Goal: Task Accomplishment & Management: Manage account settings

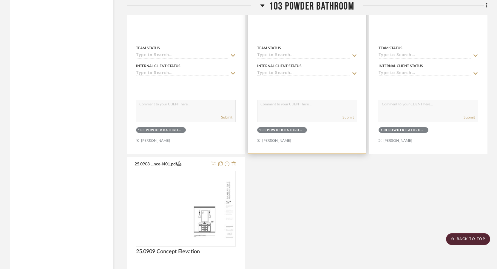
scroll to position [3816, 0]
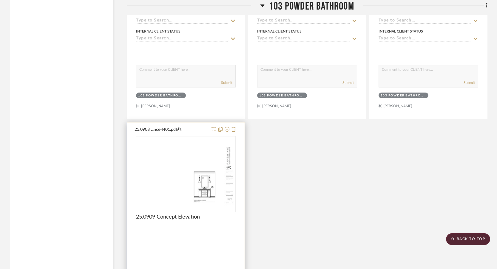
click at [204, 240] on div at bounding box center [185, 252] width 117 height 261
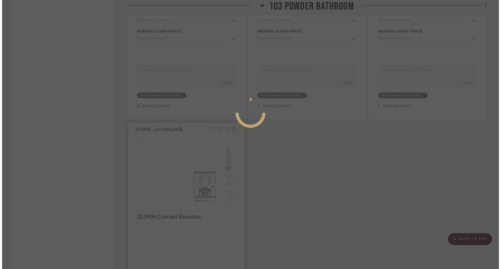
scroll to position [0, 0]
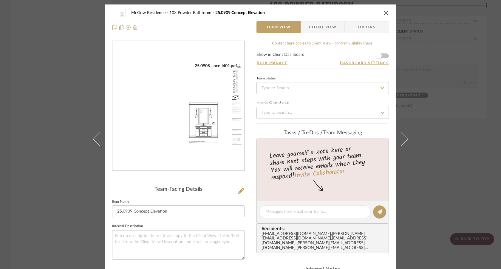
click at [464, 200] on div "McGow Residence 103 Powder Bathroom 25.0909 Concept Elevation Team View Client …" at bounding box center [250, 134] width 501 height 269
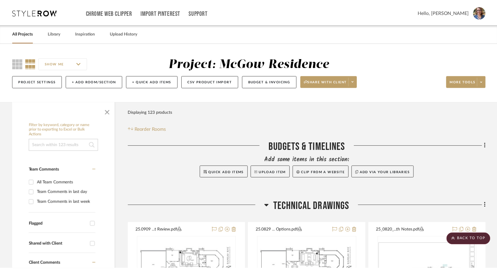
scroll to position [3816, 0]
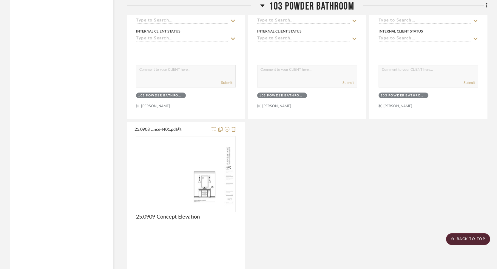
click at [380, 167] on div "Powder Room Inspiration Team Status Internal Client Status client Comments: Sub…" at bounding box center [307, 119] width 360 height 527
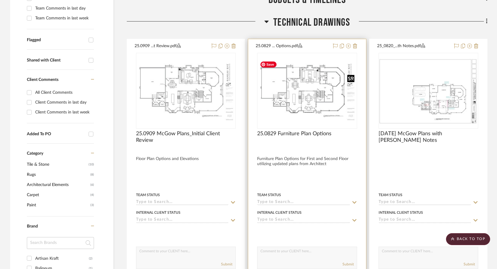
scroll to position [209, 0]
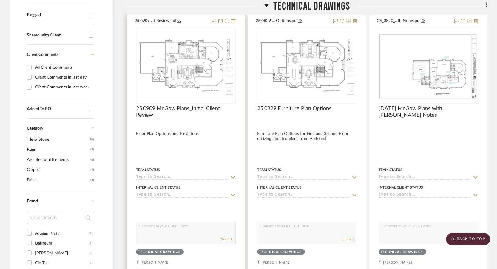
click at [195, 157] on div at bounding box center [185, 144] width 117 height 261
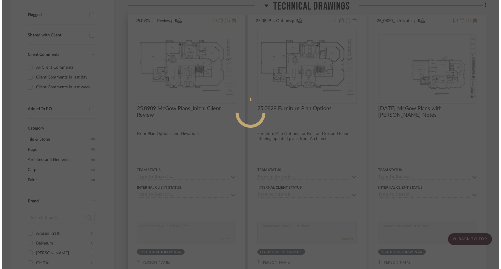
scroll to position [0, 0]
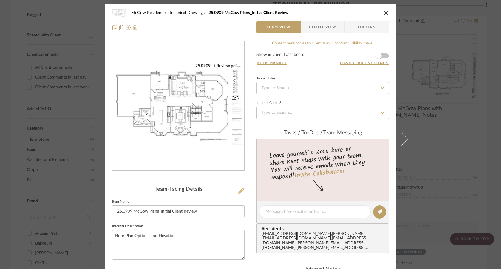
click at [241, 188] on icon at bounding box center [241, 191] width 6 height 6
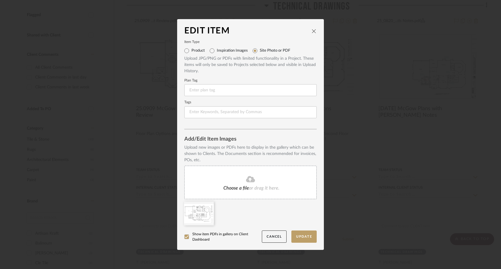
click at [240, 187] on span "Choose a file" at bounding box center [236, 187] width 26 height 5
click at [208, 204] on icon at bounding box center [209, 205] width 4 height 5
click at [307, 236] on button "Update" at bounding box center [303, 236] width 25 height 12
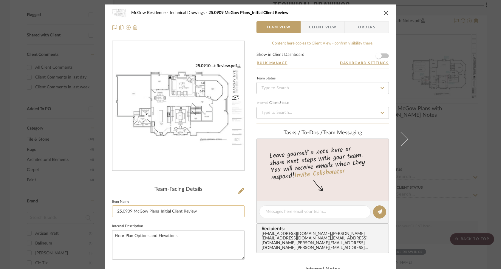
drag, startPoint x: 130, startPoint y: 209, endPoint x: 125, endPoint y: 208, distance: 4.5
click at [125, 208] on input "25.0909 McGow Plans_Initial Client Review" at bounding box center [178, 211] width 132 height 12
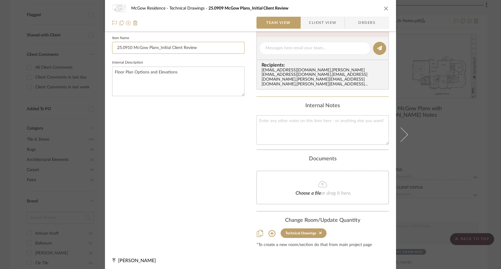
scroll to position [165, 0]
type input "25.0910 McGow Plans_Initial Client Review"
click at [469, 162] on div "McGow Residence Technical Drawings 25.0909 McGow Plans_Initial Client Review Te…" at bounding box center [250, 134] width 501 height 269
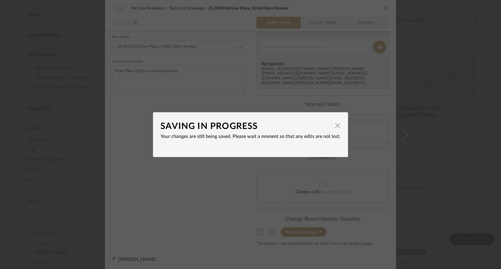
click at [381, 171] on div "SAVING IN PROGRESS × Your changes are still being saved. Please wait a moment s…" at bounding box center [250, 134] width 501 height 269
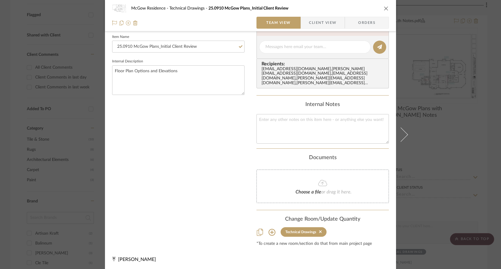
click at [477, 160] on div "McGow Residence Technical Drawings 25.0910 McGow Plans_Initial Client Review Te…" at bounding box center [250, 134] width 501 height 269
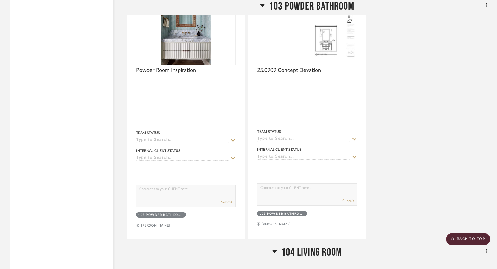
scroll to position [3548, 0]
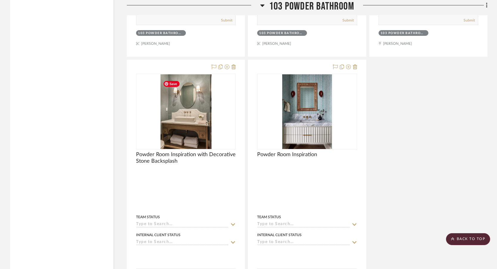
scroll to position [4264, 0]
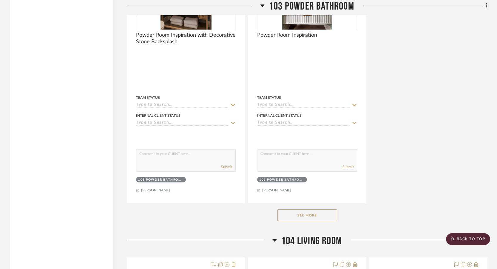
click at [317, 221] on button "See More" at bounding box center [307, 215] width 60 height 12
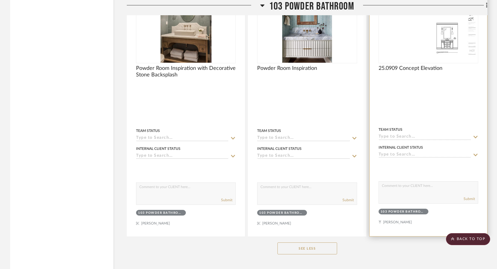
scroll to position [4174, 0]
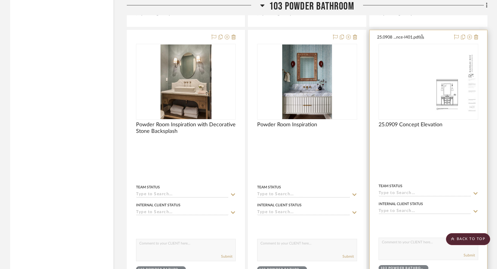
click at [450, 155] on div at bounding box center [427, 161] width 117 height 262
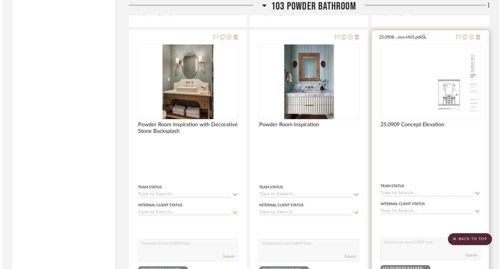
scroll to position [0, 0]
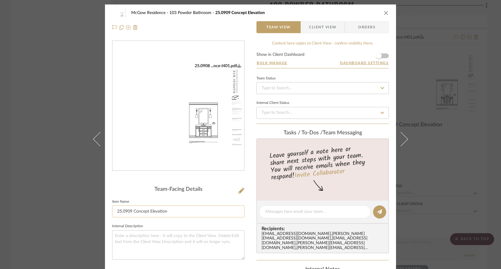
click at [169, 211] on input "25.0909 Concept Elevation" at bounding box center [178, 211] width 132 height 12
drag, startPoint x: 130, startPoint y: 210, endPoint x: 125, endPoint y: 210, distance: 4.9
click at [125, 210] on input "25.0909 Concept Elevations" at bounding box center [178, 211] width 132 height 12
type input "25.0910 Concept Elevations"
click at [239, 188] on icon at bounding box center [241, 191] width 6 height 6
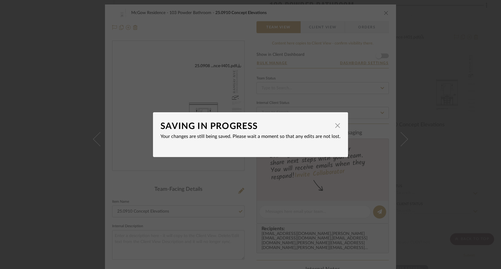
click at [242, 191] on div "SAVING IN PROGRESS × Your changes are still being saved. Please wait a moment s…" at bounding box center [250, 134] width 501 height 269
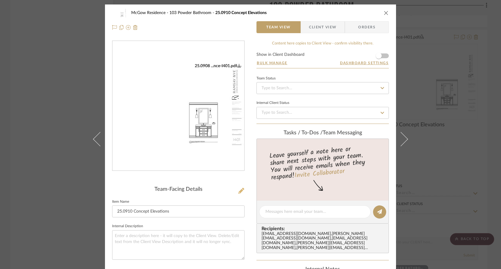
click at [239, 189] on icon at bounding box center [241, 191] width 6 height 6
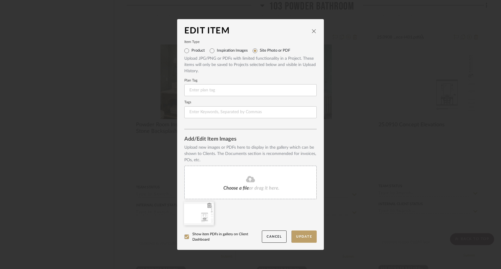
click at [207, 204] on icon at bounding box center [209, 205] width 4 height 5
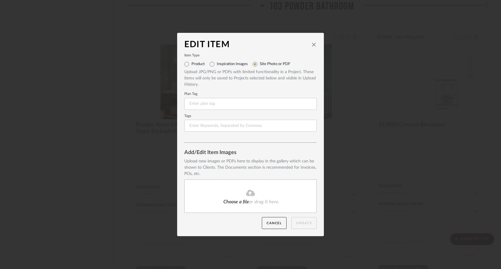
click at [249, 192] on icon at bounding box center [250, 192] width 9 height 6
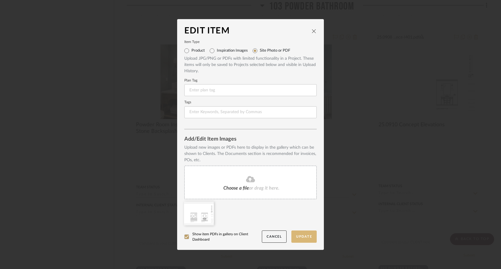
click at [296, 239] on button "Update" at bounding box center [303, 236] width 25 height 12
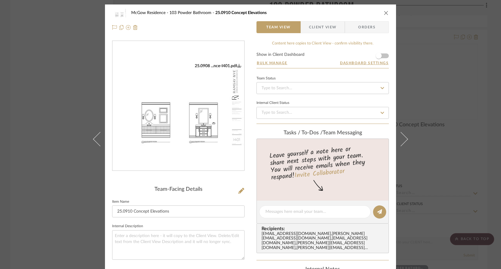
click at [46, 195] on div "McGow Residence 103 Powder Bathroom 25.0910 Concept Elevations Team View Client…" at bounding box center [250, 134] width 501 height 269
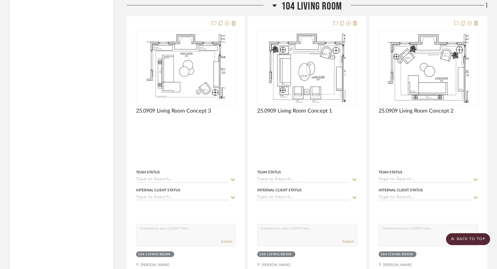
scroll to position [4502, 0]
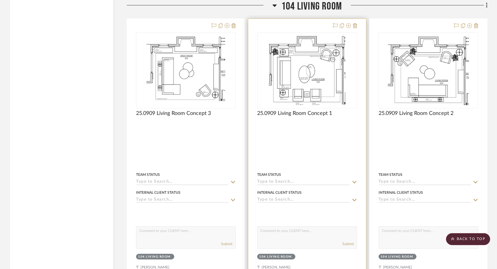
click at [322, 142] on div at bounding box center [306, 149] width 117 height 261
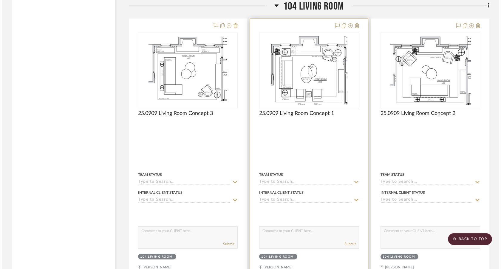
scroll to position [0, 0]
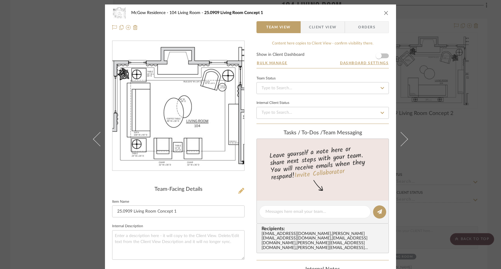
click at [239, 188] on icon at bounding box center [241, 191] width 6 height 6
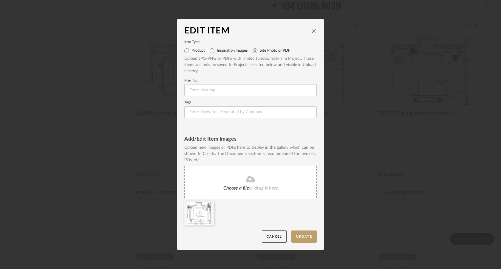
click at [207, 205] on icon at bounding box center [209, 205] width 4 height 5
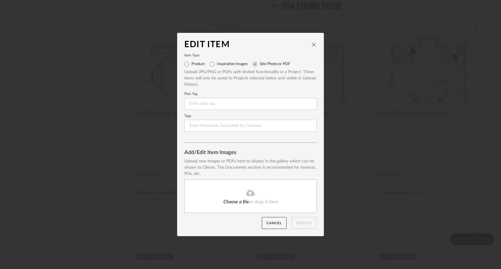
click at [246, 195] on icon at bounding box center [250, 192] width 9 height 6
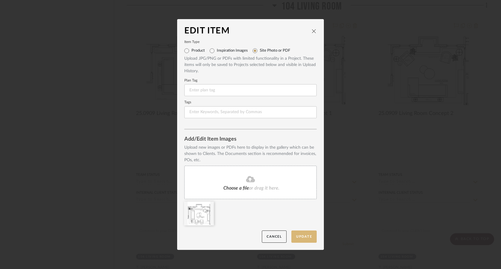
click at [306, 236] on button "Update" at bounding box center [303, 236] width 25 height 12
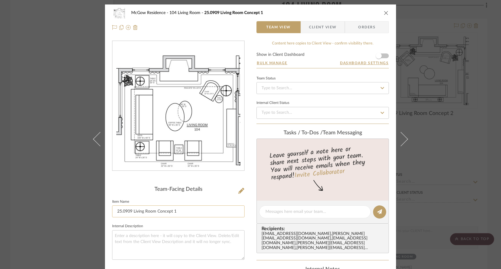
drag, startPoint x: 129, startPoint y: 209, endPoint x: 125, endPoint y: 208, distance: 4.3
click at [125, 208] on input "25.0909 Living Room Concept 1" at bounding box center [178, 211] width 132 height 12
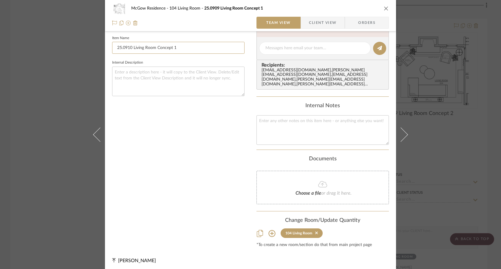
scroll to position [165, 0]
type input "25.0910 Living Room Concept 1"
click at [216, 164] on div "Team-Facing Details Item Name 25.0910 Living Room Concept 1 Internal Description" at bounding box center [178, 61] width 132 height 370
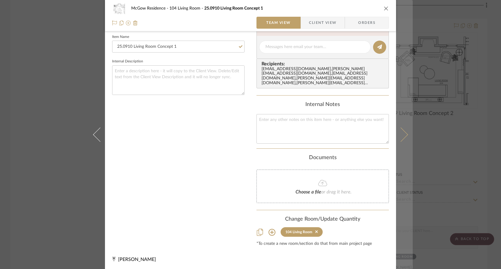
click at [399, 134] on icon at bounding box center [401, 134] width 14 height 14
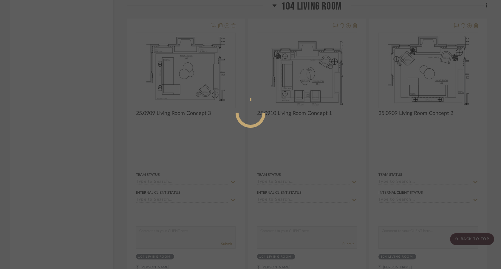
scroll to position [0, 0]
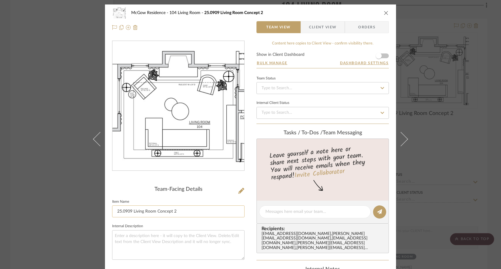
drag, startPoint x: 129, startPoint y: 210, endPoint x: 126, endPoint y: 210, distance: 3.6
click at [126, 210] on input "25.0909 Living Room Concept 2" at bounding box center [178, 211] width 132 height 12
type input "25.0910 Living Room Concept 2"
click at [129, 185] on div "Team-Facing Details Item Name 25.0910 Living Room Concept 2 Internal Description" at bounding box center [178, 226] width 132 height 370
click at [238, 189] on icon at bounding box center [241, 191] width 6 height 6
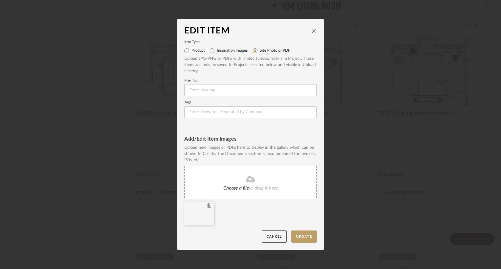
click at [207, 204] on icon at bounding box center [209, 205] width 4 height 5
click at [307, 236] on button "Update" at bounding box center [303, 236] width 25 height 12
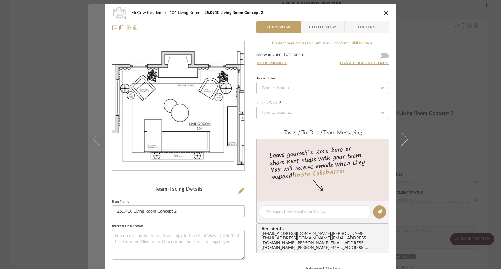
click at [97, 136] on icon at bounding box center [100, 138] width 14 height 14
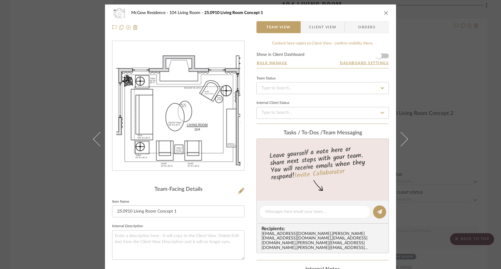
click at [97, 136] on icon at bounding box center [100, 138] width 14 height 14
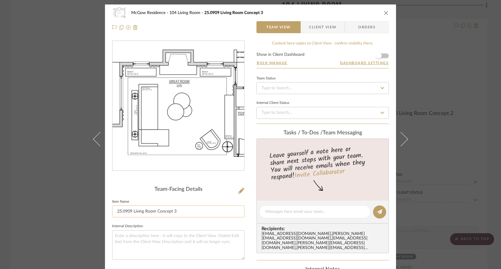
drag, startPoint x: 129, startPoint y: 210, endPoint x: 126, endPoint y: 208, distance: 3.7
click at [126, 208] on input "25.0909 Living Room Concept 3" at bounding box center [178, 211] width 132 height 12
type input "25.0910 Living Room Concept 3"
click at [241, 189] on icon at bounding box center [241, 191] width 6 height 6
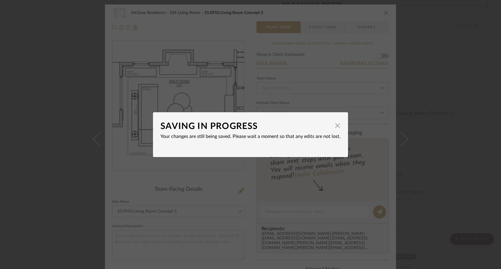
click at [235, 179] on div "SAVING IN PROGRESS × Your changes are still being saved. Please wait a moment s…" at bounding box center [250, 134] width 501 height 269
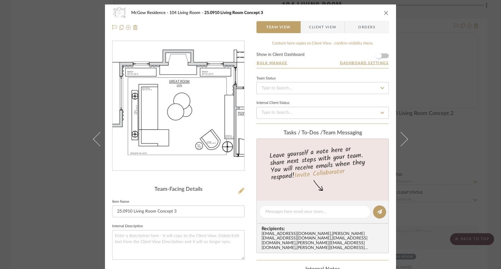
click at [239, 191] on icon at bounding box center [241, 191] width 6 height 6
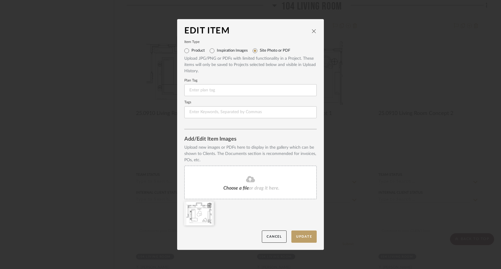
click at [207, 205] on icon at bounding box center [209, 205] width 4 height 5
click at [303, 236] on button "Update" at bounding box center [303, 236] width 25 height 12
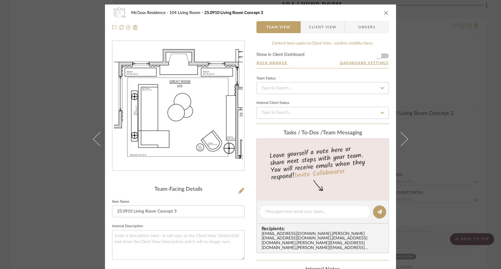
click at [67, 157] on div "McGow Residence 104 Living Room 25.0910 Living Room Concept 3 Team View Client …" at bounding box center [250, 134] width 501 height 269
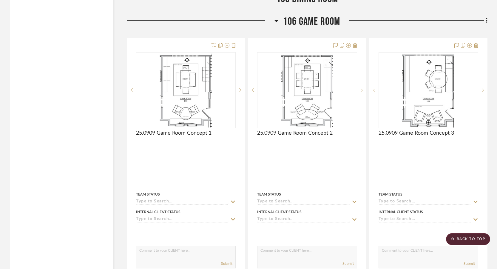
scroll to position [5397, 0]
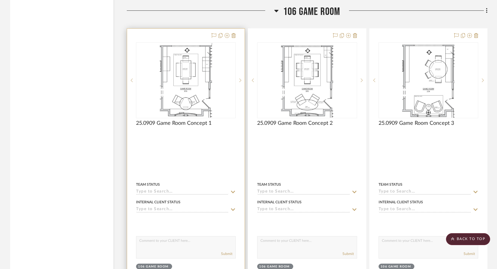
click at [197, 156] on div at bounding box center [185, 159] width 117 height 261
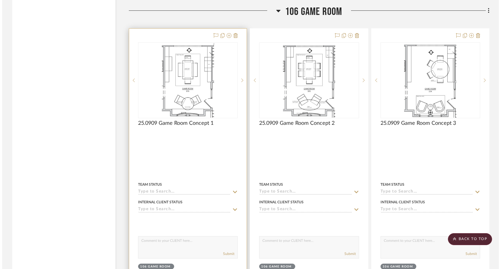
scroll to position [0, 0]
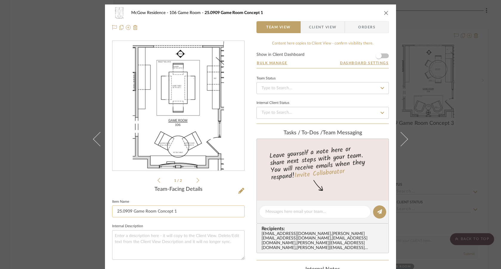
click at [129, 210] on input "25.0909 Game Room Concept 1" at bounding box center [178, 211] width 132 height 12
drag, startPoint x: 130, startPoint y: 211, endPoint x: 126, endPoint y: 210, distance: 4.5
click at [126, 210] on input "25.0909 Game Room Concept 1" at bounding box center [178, 211] width 132 height 12
type input "25.0910 Game Room Concept 1"
click at [240, 191] on icon at bounding box center [241, 191] width 6 height 6
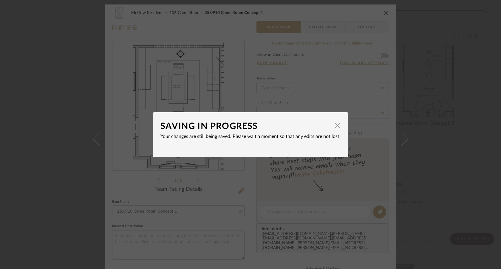
click at [249, 197] on div "SAVING IN PROGRESS × Your changes are still being saved. Please wait a moment s…" at bounding box center [250, 134] width 501 height 269
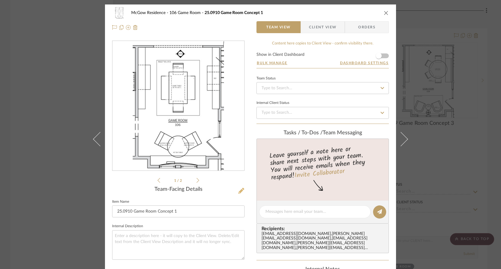
click at [240, 191] on icon at bounding box center [241, 191] width 6 height 6
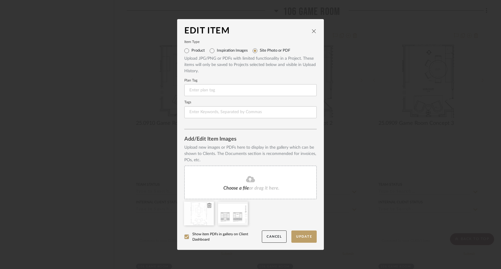
click at [208, 205] on icon at bounding box center [209, 205] width 4 height 5
click at [207, 205] on icon at bounding box center [209, 205] width 4 height 5
click at [250, 179] on icon at bounding box center [250, 179] width 9 height 6
click at [304, 235] on button "Update" at bounding box center [303, 236] width 25 height 12
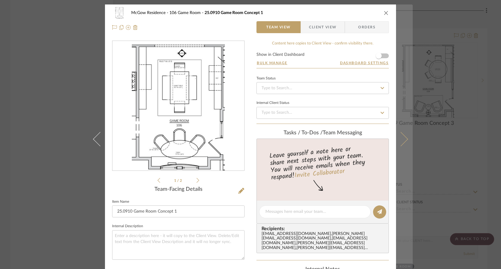
click at [404, 137] on icon at bounding box center [401, 138] width 14 height 14
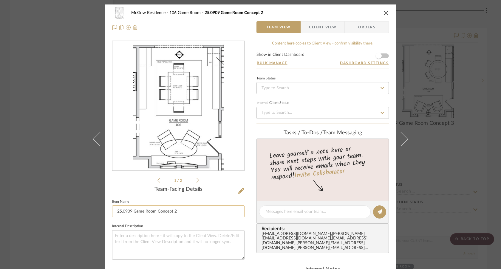
drag, startPoint x: 129, startPoint y: 210, endPoint x: 126, endPoint y: 209, distance: 3.0
click at [126, 209] on input "25.0909 Game Room Concept 2" at bounding box center [178, 211] width 132 height 12
type input "25.0910 Game Room Concept 2"
click at [123, 179] on div "25.0908 ...nce-I404.pdf 25.0908 ...nce-I404.pdf 1 / 2" at bounding box center [178, 112] width 132 height 143
click at [238, 190] on icon at bounding box center [241, 191] width 6 height 6
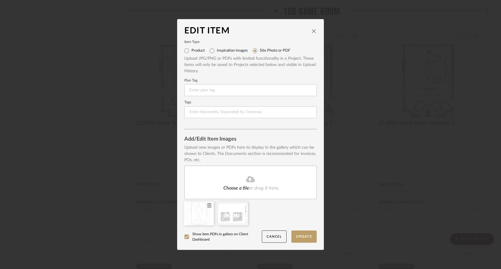
click at [207, 206] on icon at bounding box center [209, 205] width 4 height 5
click at [247, 179] on icon at bounding box center [250, 178] width 9 height 7
click at [307, 235] on button "Update" at bounding box center [303, 236] width 25 height 12
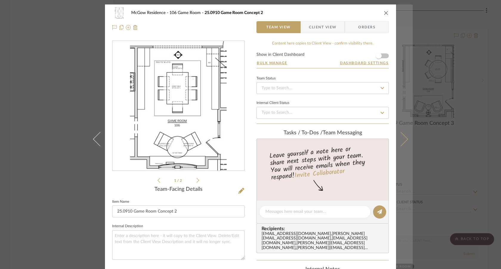
click at [401, 139] on icon at bounding box center [401, 138] width 14 height 14
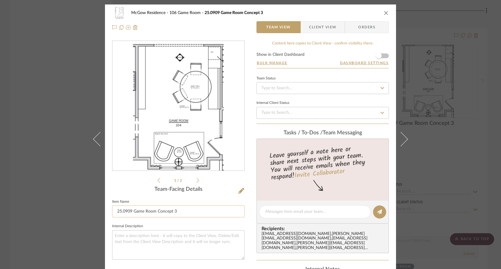
drag, startPoint x: 129, startPoint y: 208, endPoint x: 126, endPoint y: 208, distance: 3.3
click at [126, 208] on input "25.0909 Game Room Concept 3" at bounding box center [178, 211] width 132 height 12
type input "25.0910 Game Room Concept 3"
click at [239, 188] on icon at bounding box center [241, 191] width 6 height 6
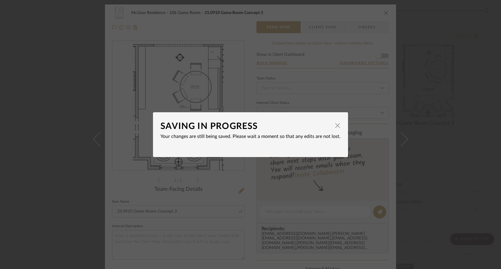
click at [237, 177] on div "SAVING IN PROGRESS × Your changes are still being saved. Please wait a moment s…" at bounding box center [250, 134] width 501 height 269
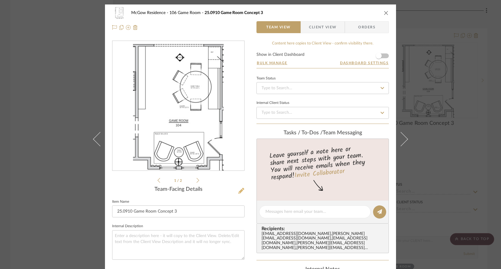
click at [239, 189] on icon at bounding box center [241, 191] width 6 height 6
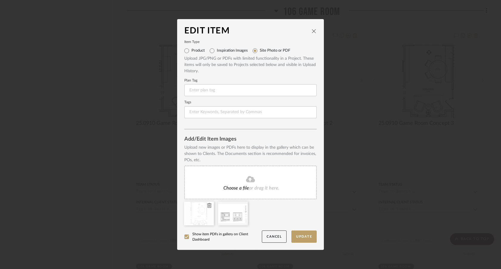
click at [208, 206] on icon at bounding box center [209, 205] width 4 height 5
click at [207, 207] on icon at bounding box center [209, 205] width 4 height 5
click at [249, 181] on icon at bounding box center [250, 179] width 9 height 6
click at [304, 236] on button "Update" at bounding box center [303, 236] width 25 height 12
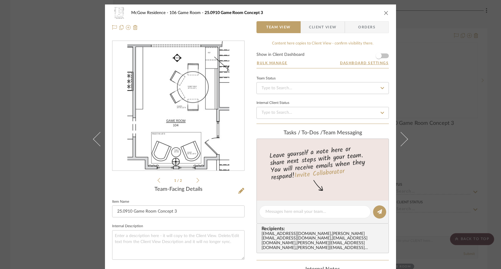
click at [484, 161] on div "McGow Residence 106 Game Room 25.0910 Game Room Concept 3 Team View Client View…" at bounding box center [250, 134] width 501 height 269
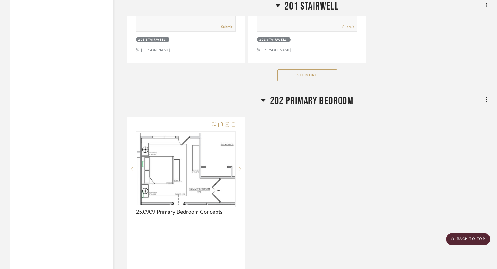
scroll to position [8557, 0]
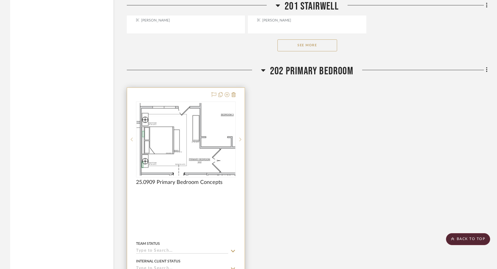
click at [196, 209] on div at bounding box center [185, 218] width 117 height 261
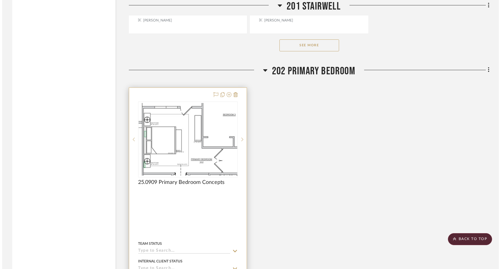
scroll to position [0, 0]
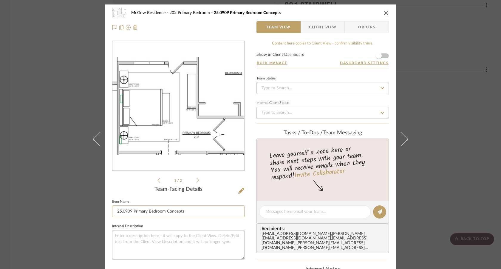
click at [185, 210] on input "25.0909 Primary Bedroom Concepts" at bounding box center [178, 211] width 132 height 12
click at [181, 210] on input "25.0909 Primary Bedroom Concept1" at bounding box center [178, 211] width 132 height 12
click at [128, 210] on input "25.0909 Primary Bedroom Concept 1" at bounding box center [178, 211] width 132 height 12
drag, startPoint x: 130, startPoint y: 211, endPoint x: 126, endPoint y: 211, distance: 3.9
click at [126, 211] on input "25.0909 Primary Bedroom Concept 1" at bounding box center [178, 211] width 132 height 12
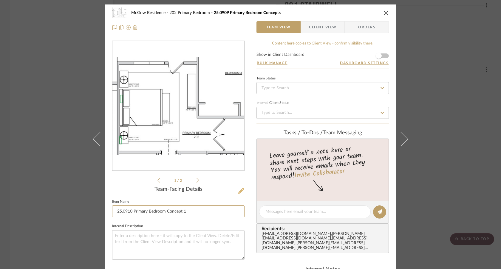
type input "25.0910 Primary Bedroom Concept 1"
click at [239, 190] on icon at bounding box center [241, 191] width 6 height 6
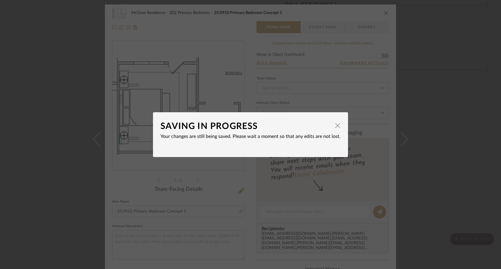
click at [222, 195] on div "SAVING IN PROGRESS × Your changes are still being saved. Please wait a moment s…" at bounding box center [250, 134] width 501 height 269
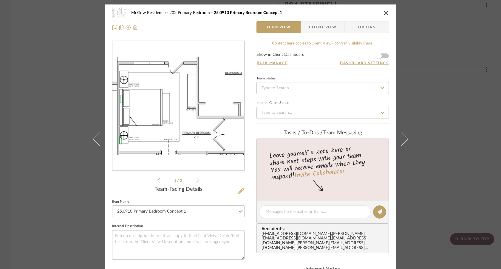
click at [238, 191] on icon at bounding box center [241, 191] width 6 height 6
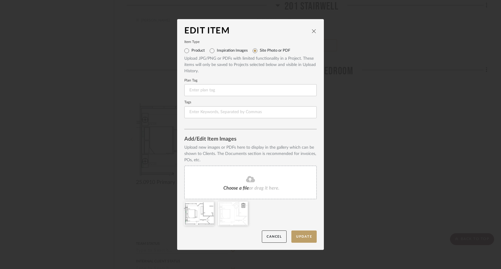
click at [241, 205] on icon at bounding box center [243, 205] width 4 height 5
click at [208, 205] on icon at bounding box center [209, 205] width 4 height 5
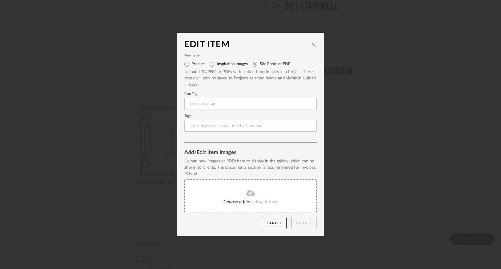
click at [250, 194] on icon at bounding box center [250, 192] width 9 height 6
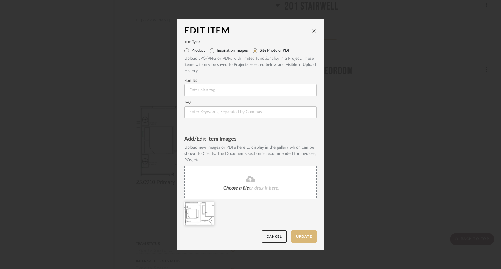
click at [305, 235] on button "Update" at bounding box center [303, 236] width 25 height 12
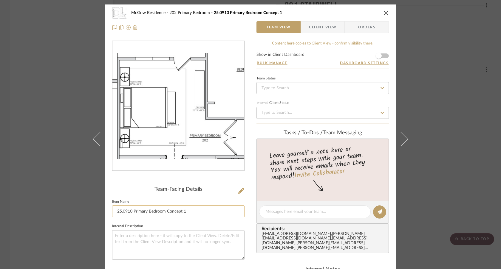
click at [154, 210] on input "25.0910 Primary Bedroom Concept 1" at bounding box center [178, 211] width 132 height 12
click at [464, 177] on div "McGow Residence 202 Primary Bedroom 25.0910 Primary Bedroom Concept 1 Team View…" at bounding box center [250, 134] width 501 height 269
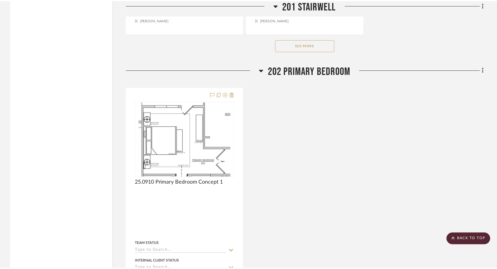
scroll to position [8557, 0]
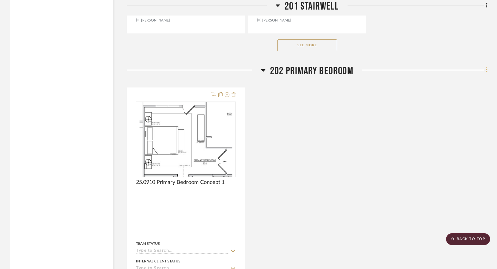
click at [486, 72] on icon at bounding box center [486, 69] width 1 height 5
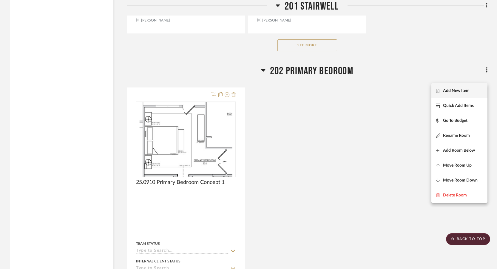
click at [465, 87] on button "Add New Item" at bounding box center [459, 90] width 56 height 15
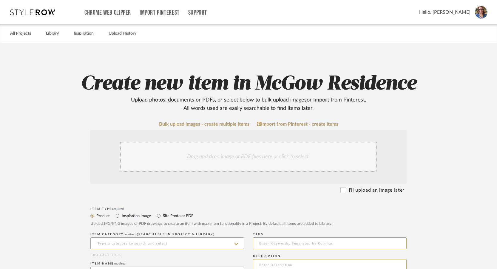
click at [184, 217] on label "Site Photo or PDF" at bounding box center [177, 215] width 31 height 7
click at [162, 217] on input "Site Photo or PDF" at bounding box center [158, 215] width 7 height 7
radio input "true"
click at [165, 240] on input at bounding box center [167, 243] width 154 height 12
paste input "25.0910 Primary Bedroom Concept 1"
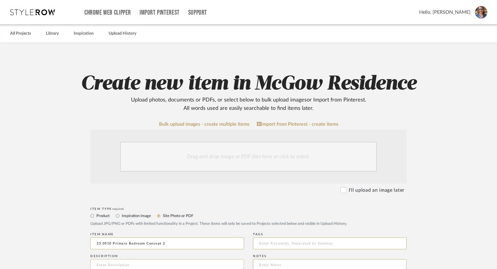
type input "25.0910 Primary Bedroom Concept 2"
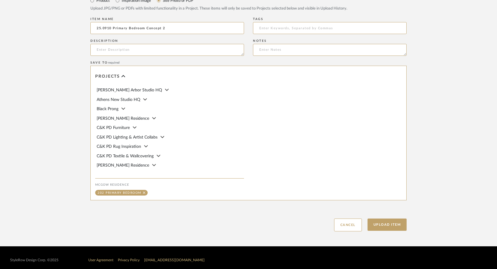
scroll to position [283, 0]
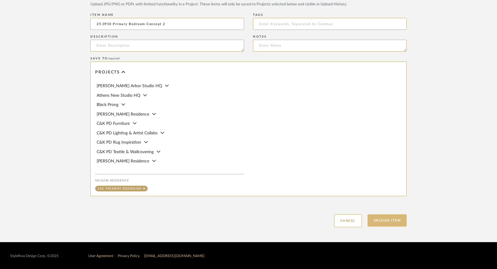
click at [392, 217] on button "Upload Item" at bounding box center [386, 220] width 39 height 12
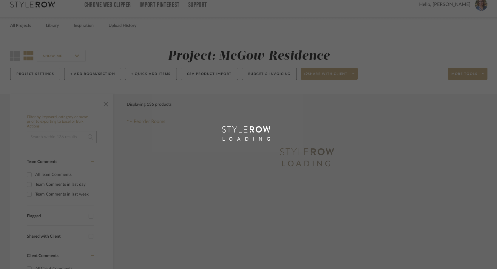
scroll to position [1, 0]
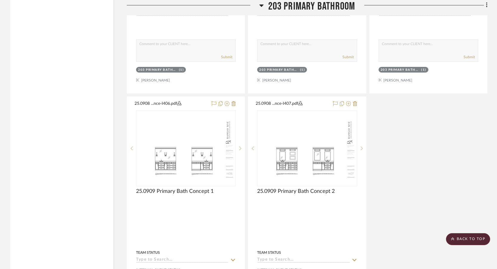
scroll to position [9425, 0]
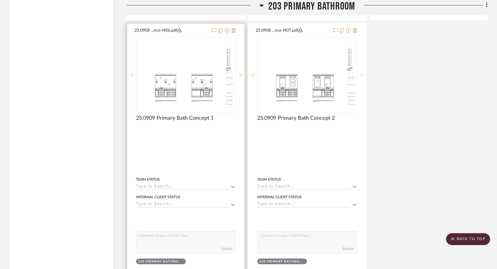
click at [198, 149] on div at bounding box center [185, 154] width 117 height 261
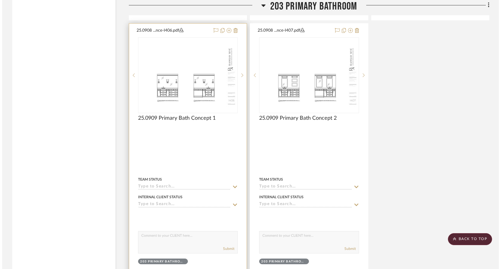
scroll to position [0, 0]
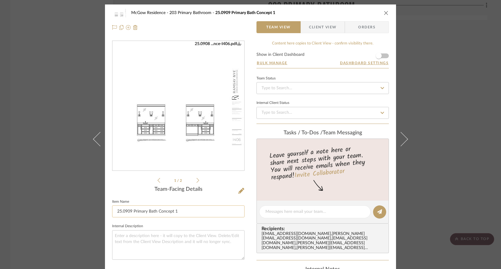
click at [179, 212] on input "25.0909 Primary Bath Concept 1" at bounding box center [178, 211] width 132 height 12
drag, startPoint x: 130, startPoint y: 210, endPoint x: 126, endPoint y: 210, distance: 3.9
click at [126, 210] on input "25.0909 Primary Bath Concept 1" at bounding box center [178, 211] width 132 height 12
type input "25.0910 Primary Bath Concept 1"
click at [202, 195] on div "Team-Facing Details Item Name 25.0910 Primary Bath Concept 1 Internal Descripti…" at bounding box center [178, 225] width 132 height 78
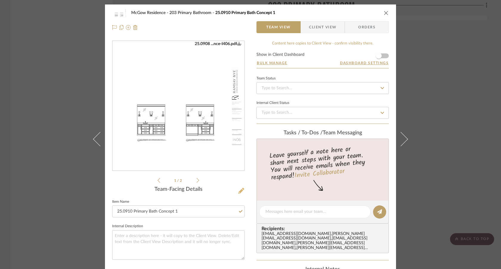
click at [238, 190] on icon at bounding box center [241, 191] width 6 height 6
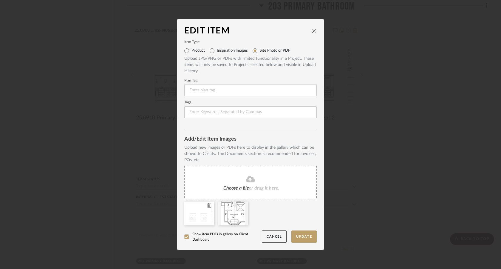
click at [208, 206] on icon at bounding box center [209, 205] width 4 height 5
click at [251, 183] on div "Choose a file or drag it here." at bounding box center [250, 181] width 132 height 33
click at [302, 236] on button "Update" at bounding box center [303, 236] width 25 height 12
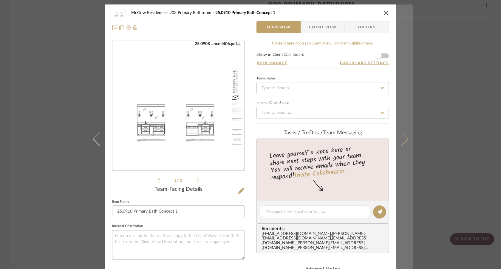
click at [400, 136] on icon at bounding box center [401, 138] width 14 height 14
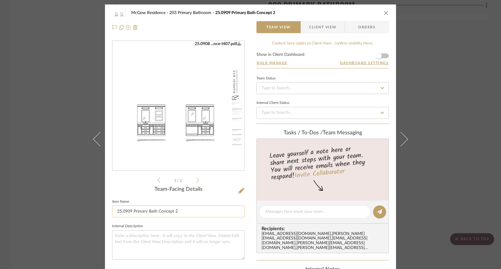
drag, startPoint x: 130, startPoint y: 212, endPoint x: 125, endPoint y: 211, distance: 4.5
click at [125, 211] on input "25.0909 Primary Bath Concept 2" at bounding box center [178, 211] width 132 height 12
type input "25.0910 Primary Bath Concept 2"
click at [238, 191] on icon at bounding box center [241, 191] width 6 height 6
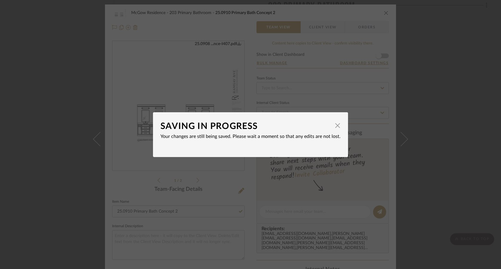
click at [217, 196] on div "SAVING IN PROGRESS × Your changes are still being saved. Please wait a moment s…" at bounding box center [250, 134] width 501 height 269
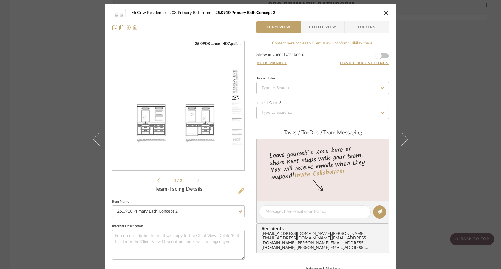
click at [238, 189] on icon at bounding box center [241, 191] width 6 height 6
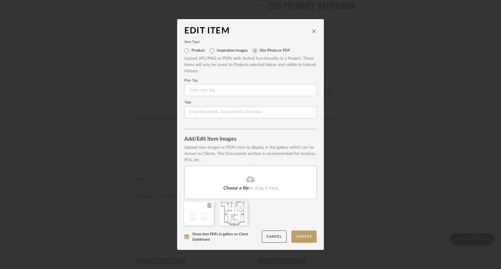
click at [207, 204] on icon at bounding box center [209, 205] width 4 height 5
click at [242, 179] on fa-icon at bounding box center [250, 179] width 54 height 8
click at [310, 238] on button "Update" at bounding box center [303, 236] width 25 height 12
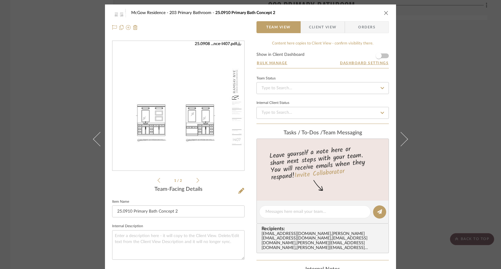
click at [50, 216] on div "McGow Residence 203 Primary Bathroom 25.0910 Primary Bath Concept 2 Team View C…" at bounding box center [250, 134] width 501 height 269
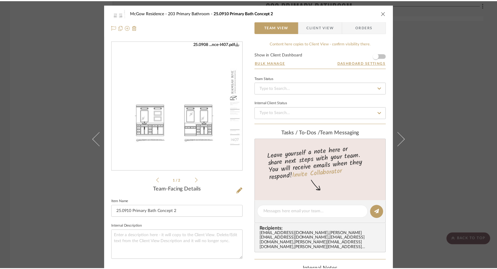
scroll to position [9425, 0]
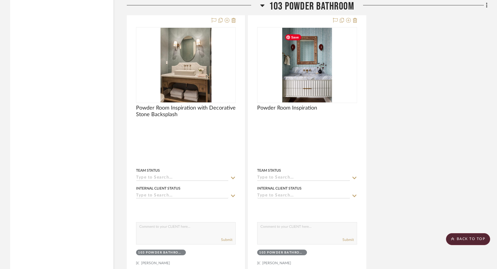
scroll to position [4264, 0]
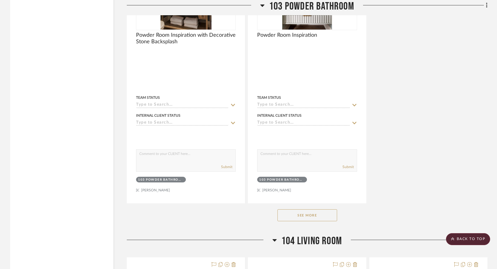
click at [306, 219] on button "See More" at bounding box center [307, 215] width 60 height 12
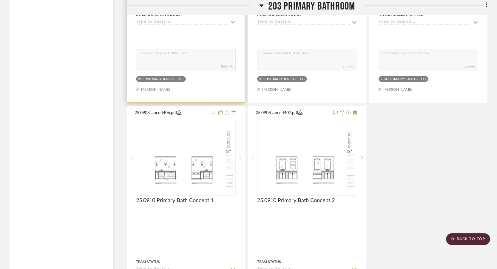
scroll to position [9481, 0]
